Goal: Transaction & Acquisition: Purchase product/service

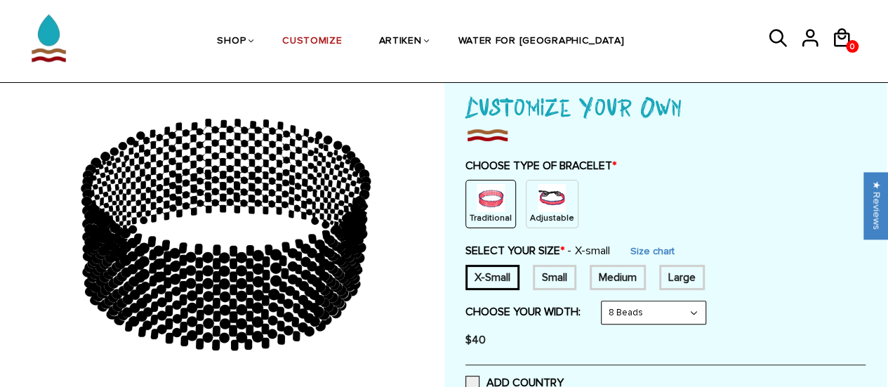
scroll to position [92, 0]
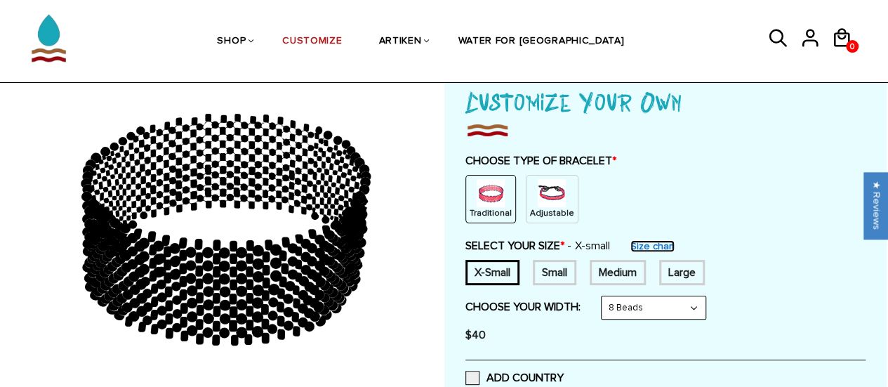
click at [658, 242] on link "Size chart" at bounding box center [652, 246] width 44 height 12
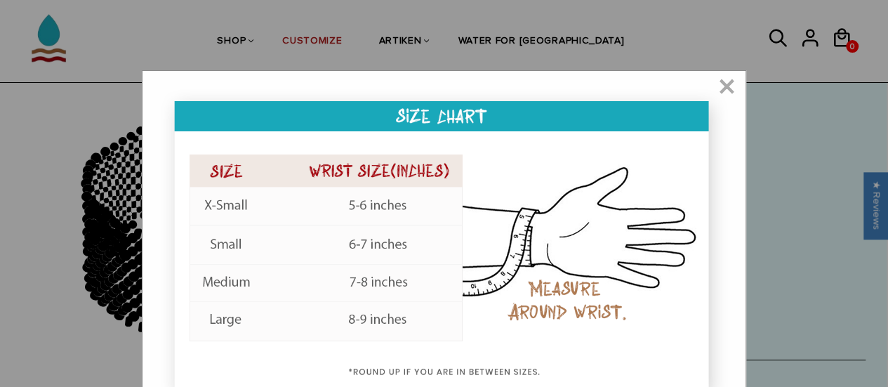
click at [385, 279] on img at bounding box center [443, 250] width 574 height 331
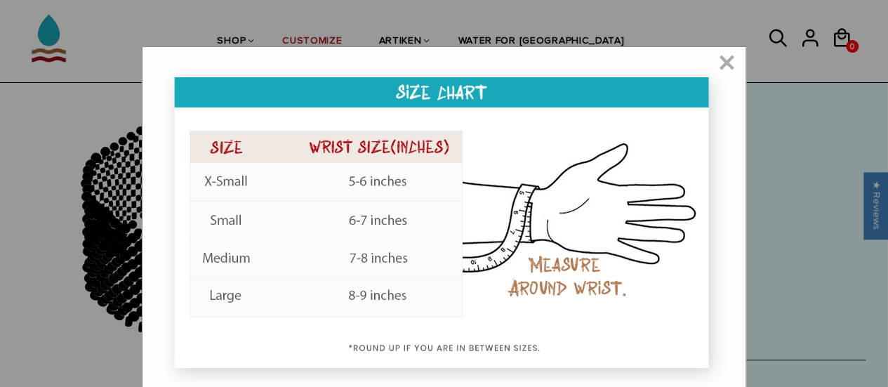
scroll to position [34, 0]
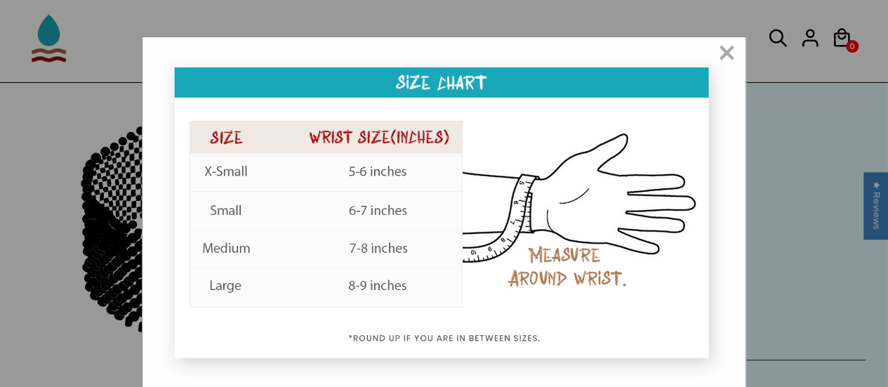
click at [397, 286] on img at bounding box center [443, 216] width 574 height 331
click at [727, 50] on span "×" at bounding box center [727, 54] width 18 height 14
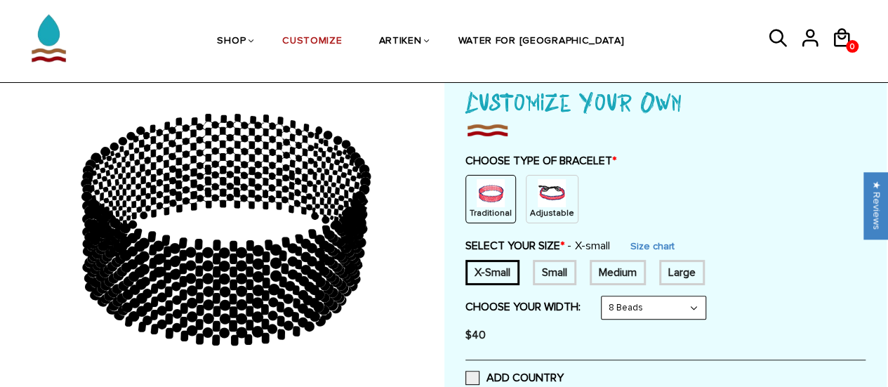
click at [679, 267] on div "Large" at bounding box center [682, 272] width 46 height 25
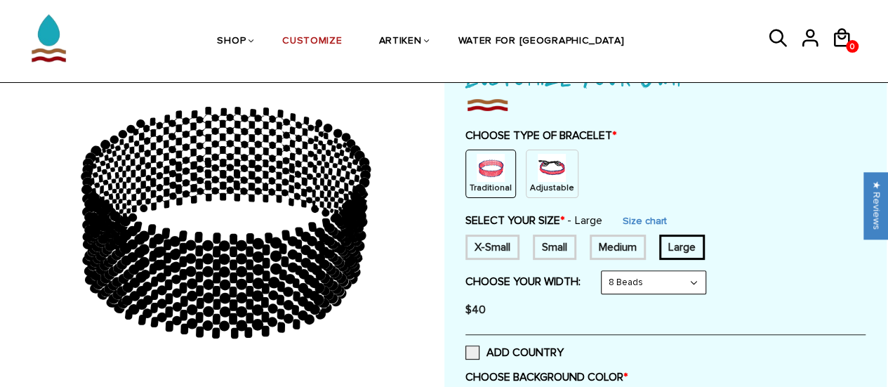
scroll to position [126, 0]
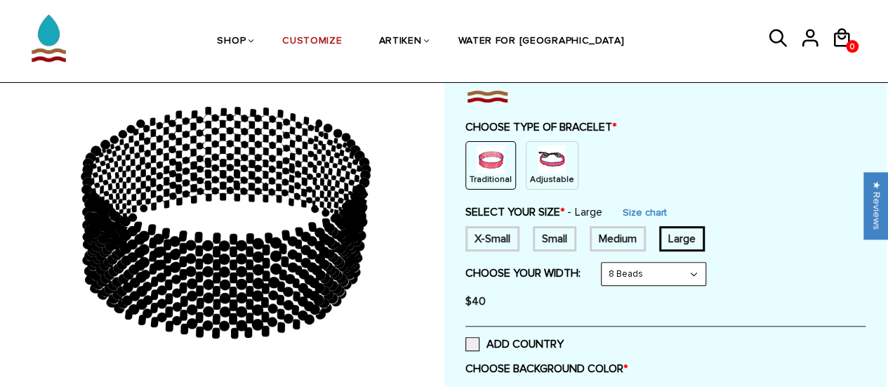
click at [624, 235] on div "Medium" at bounding box center [617, 238] width 56 height 25
click at [673, 234] on div "Large" at bounding box center [682, 238] width 46 height 25
click at [648, 274] on select "8 Beads 6 Beads 10 Beads" at bounding box center [653, 273] width 104 height 22
click at [539, 173] on p "Adjustable" at bounding box center [552, 179] width 44 height 12
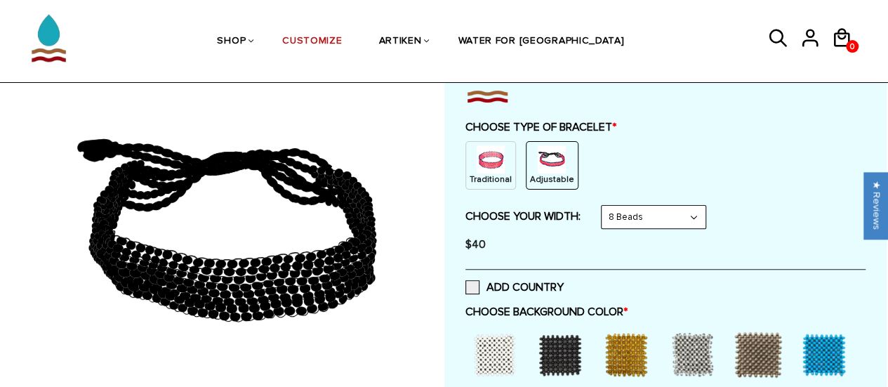
scroll to position [134, 0]
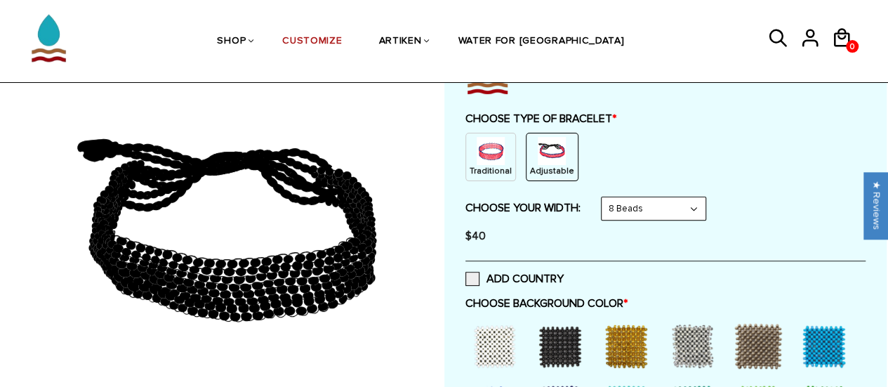
click at [488, 159] on img at bounding box center [490, 151] width 28 height 28
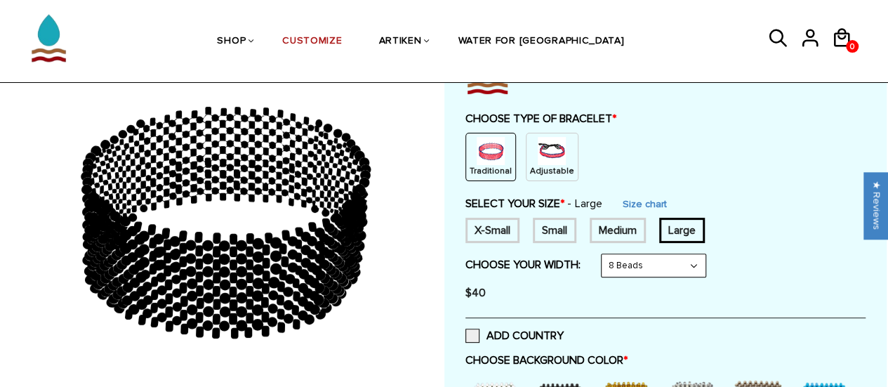
click at [544, 157] on img at bounding box center [551, 151] width 28 height 28
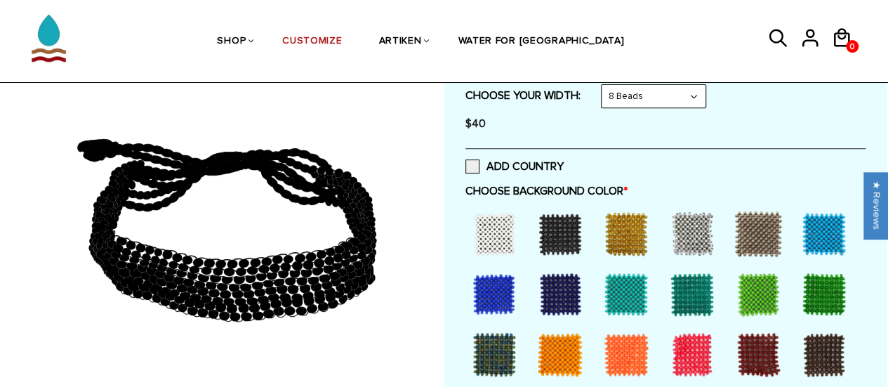
scroll to position [255, 0]
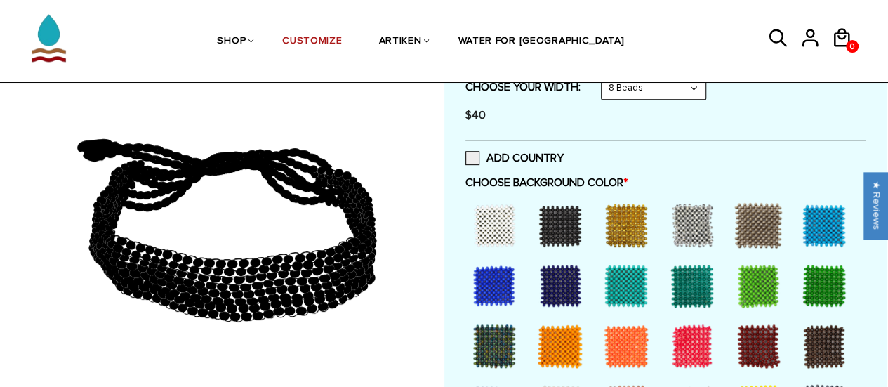
click at [565, 290] on div at bounding box center [560, 285] width 56 height 56
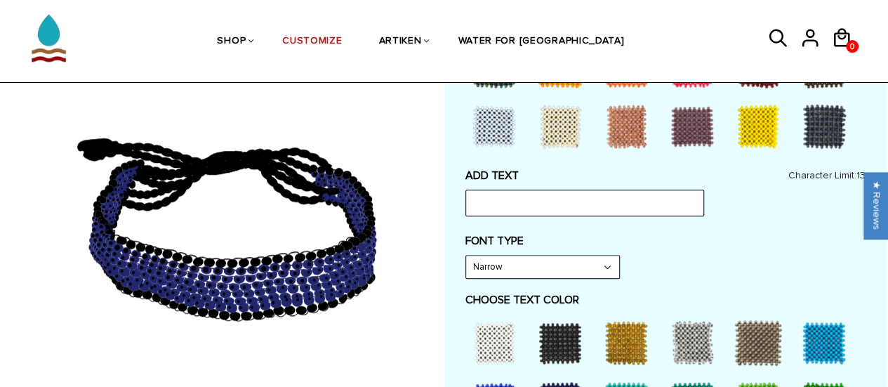
scroll to position [540, 0]
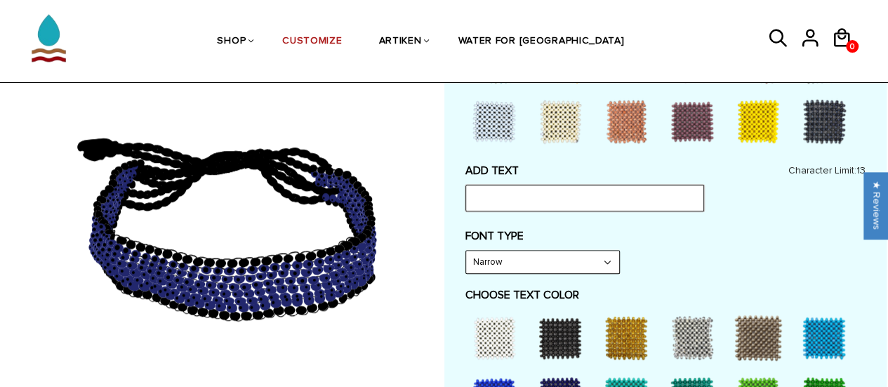
click at [588, 203] on input "text" at bounding box center [584, 198] width 239 height 27
type input "CH XC"
click at [601, 264] on select "Narrow Bold" at bounding box center [542, 261] width 153 height 22
select select "Bold"
click at [466, 250] on select "Narrow Bold" at bounding box center [542, 261] width 153 height 22
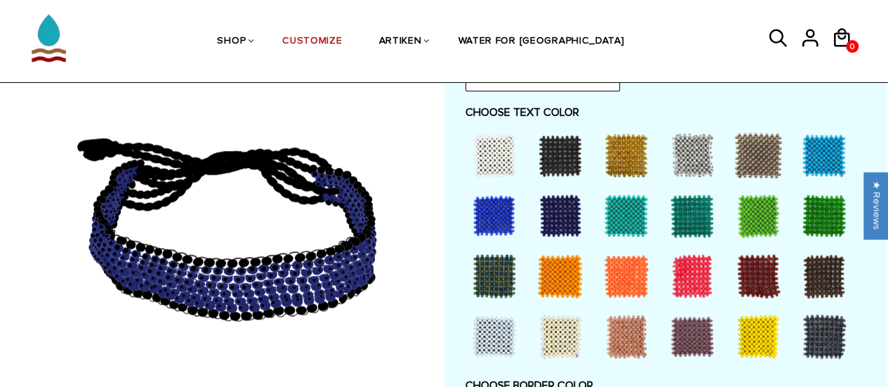
scroll to position [728, 0]
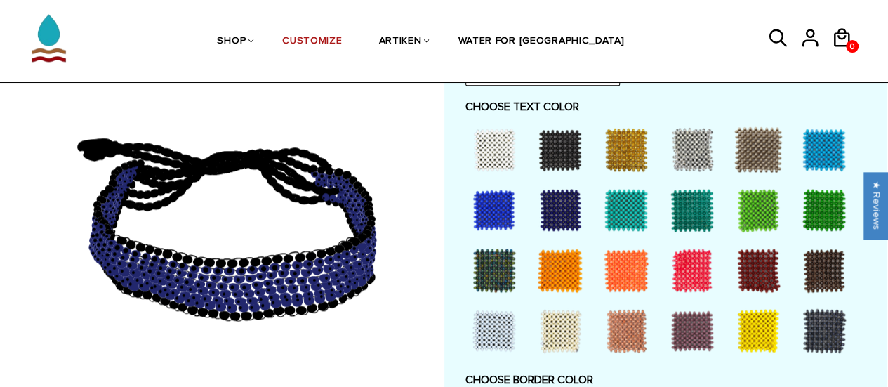
click at [832, 208] on div at bounding box center [824, 210] width 56 height 56
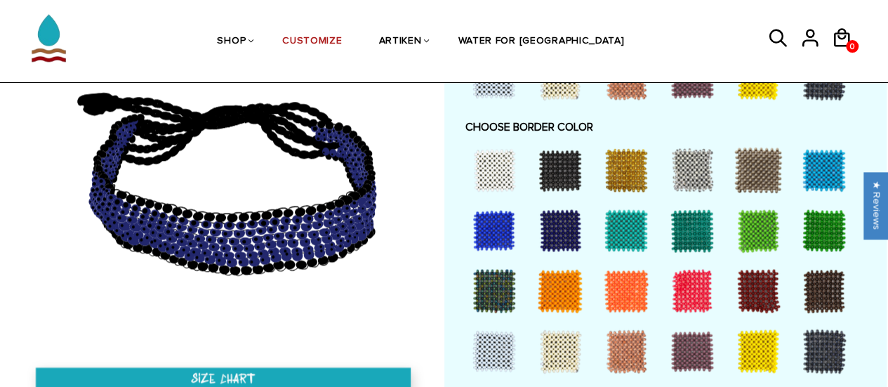
scroll to position [984, 0]
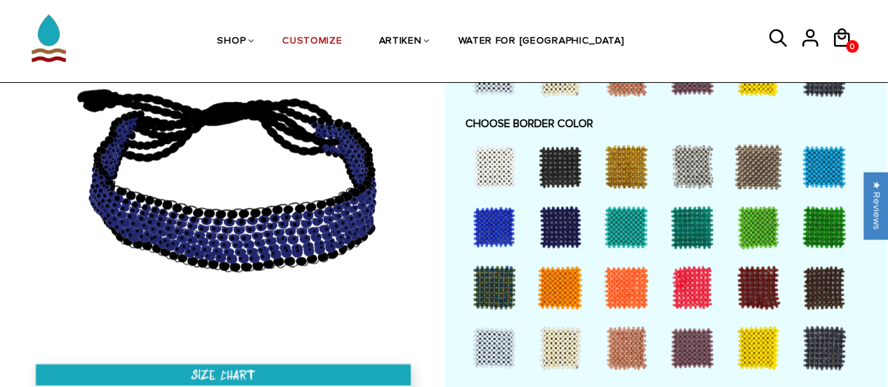
click at [697, 166] on div at bounding box center [692, 166] width 56 height 56
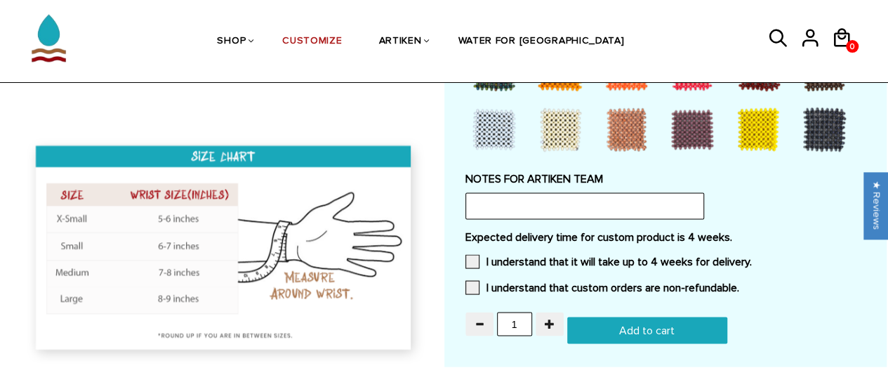
scroll to position [1214, 0]
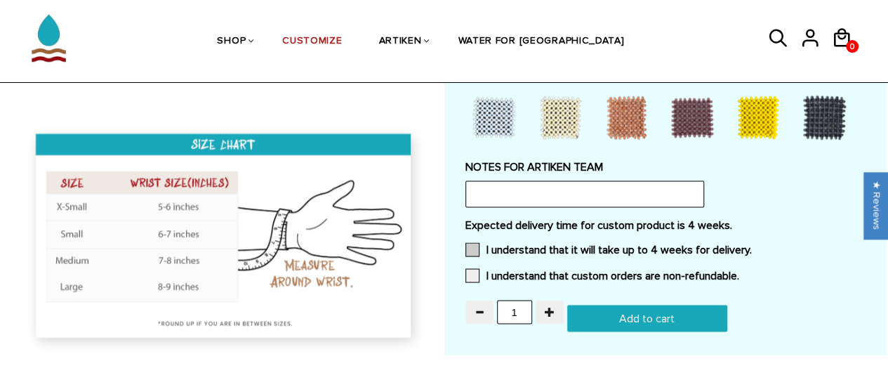
click at [477, 248] on span at bounding box center [472, 249] width 14 height 14
click at [751, 245] on input "I understand that it will take up to 4 weeks for delivery." at bounding box center [751, 245] width 0 height 0
click at [491, 274] on label "I understand that custom orders are non-refundable." at bounding box center [602, 275] width 274 height 14
click at [739, 271] on input "I understand that custom orders are non-refundable." at bounding box center [739, 271] width 0 height 0
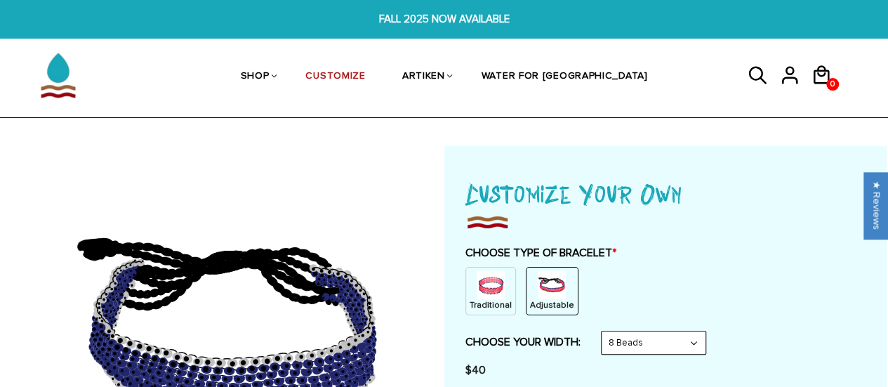
scroll to position [22, 0]
